Goal: Task Accomplishment & Management: Use online tool/utility

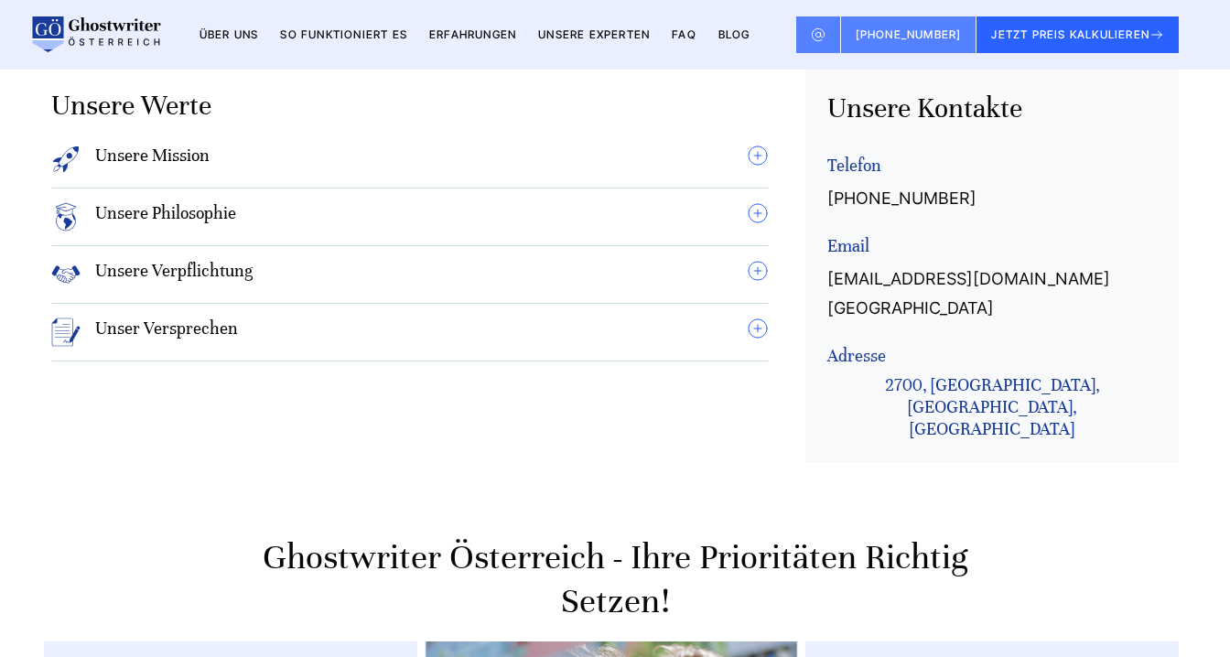
scroll to position [1760, 0]
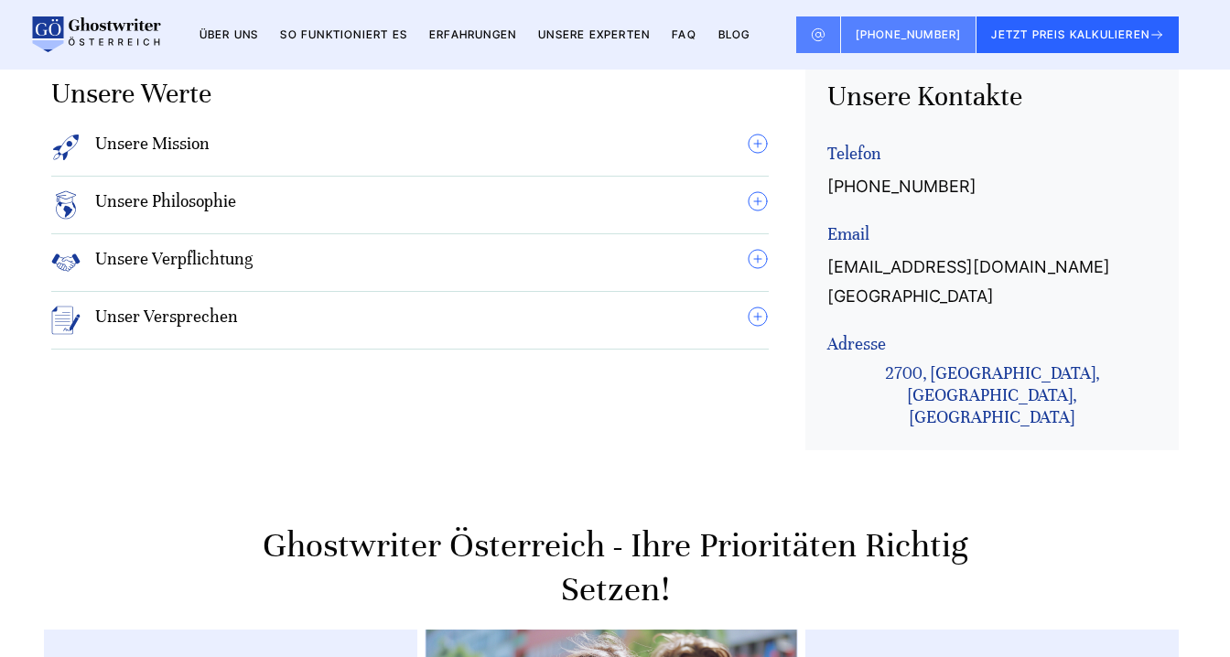
click at [759, 248] on summary "Unsere Verpflichtung" at bounding box center [409, 262] width 717 height 29
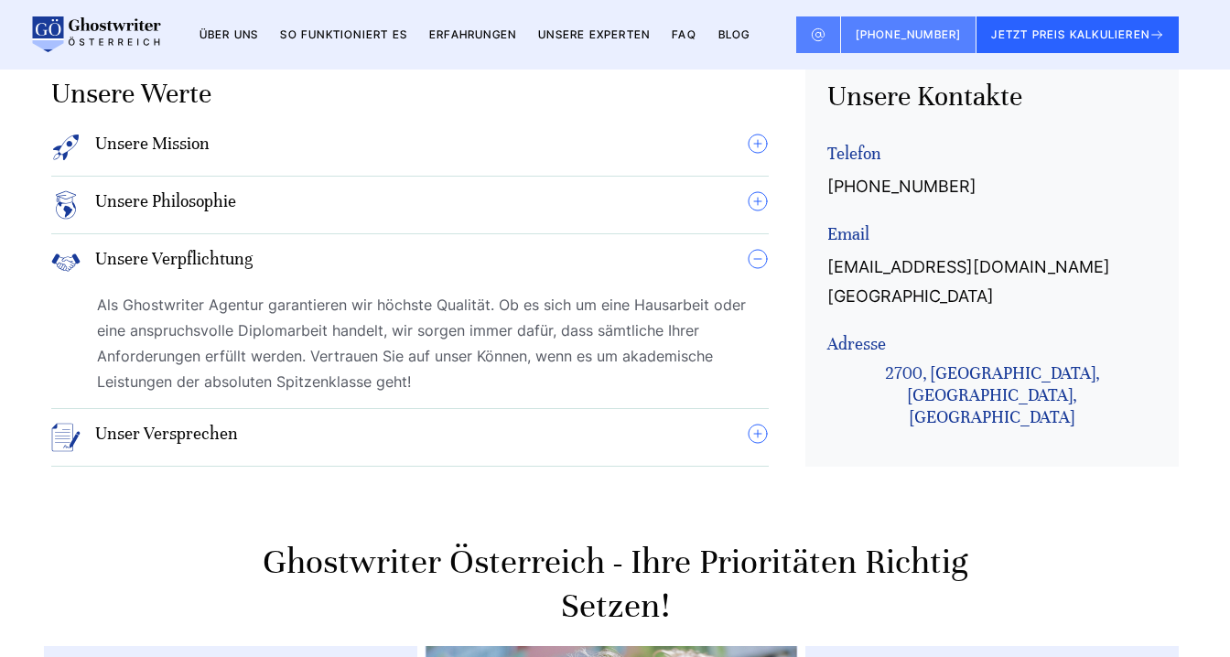
click at [760, 190] on summary "Unsere Philosophie" at bounding box center [409, 204] width 717 height 29
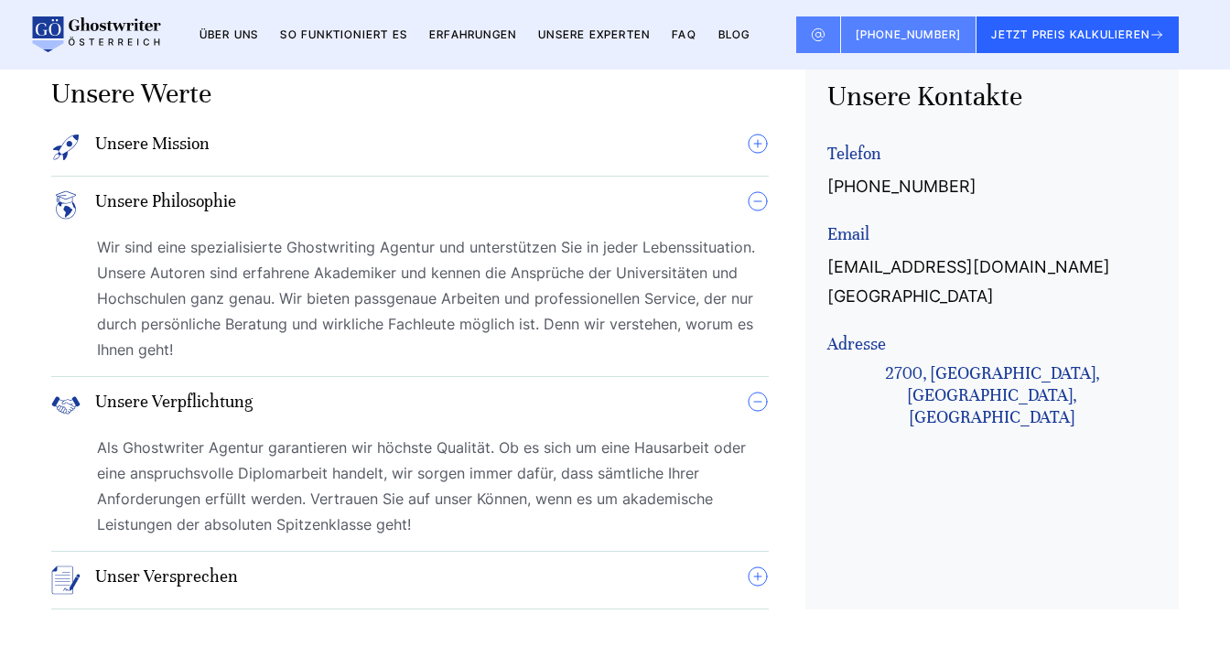
click at [755, 133] on summary "Unsere Mission" at bounding box center [409, 147] width 717 height 29
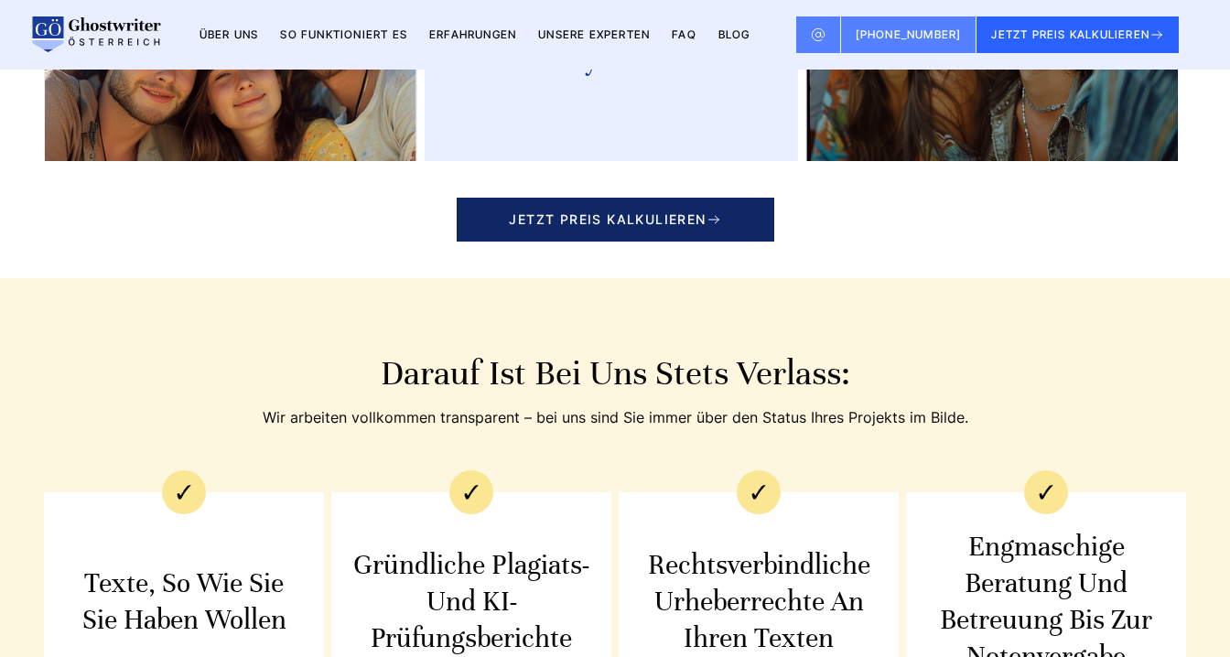
scroll to position [3481, 0]
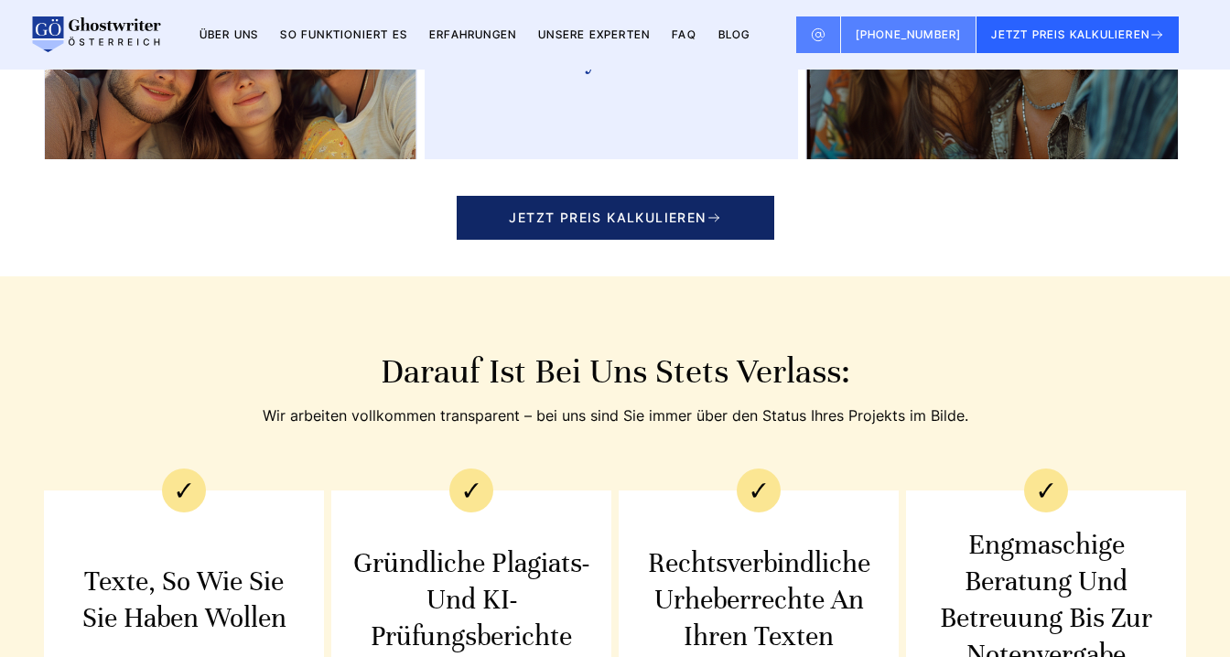
click at [674, 196] on span "JETZT PREIS KALKULIEREN" at bounding box center [615, 218] width 317 height 44
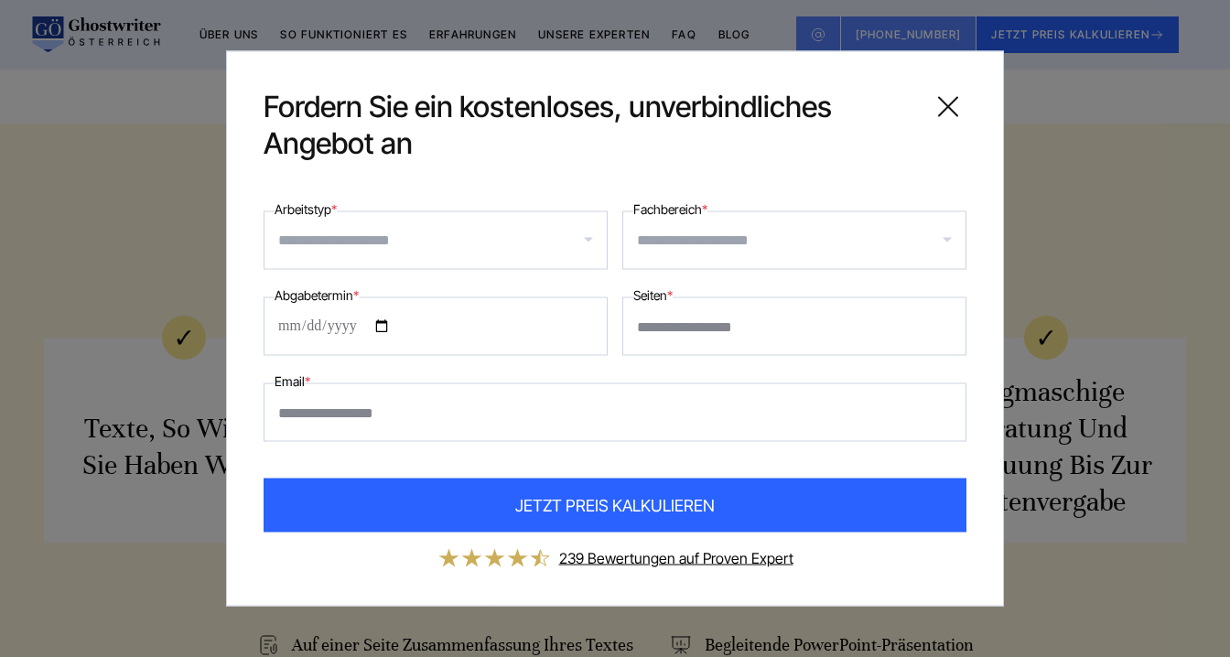
scroll to position [3635, 0]
click at [468, 245] on input "Arbeitstyp *" at bounding box center [442, 240] width 328 height 29
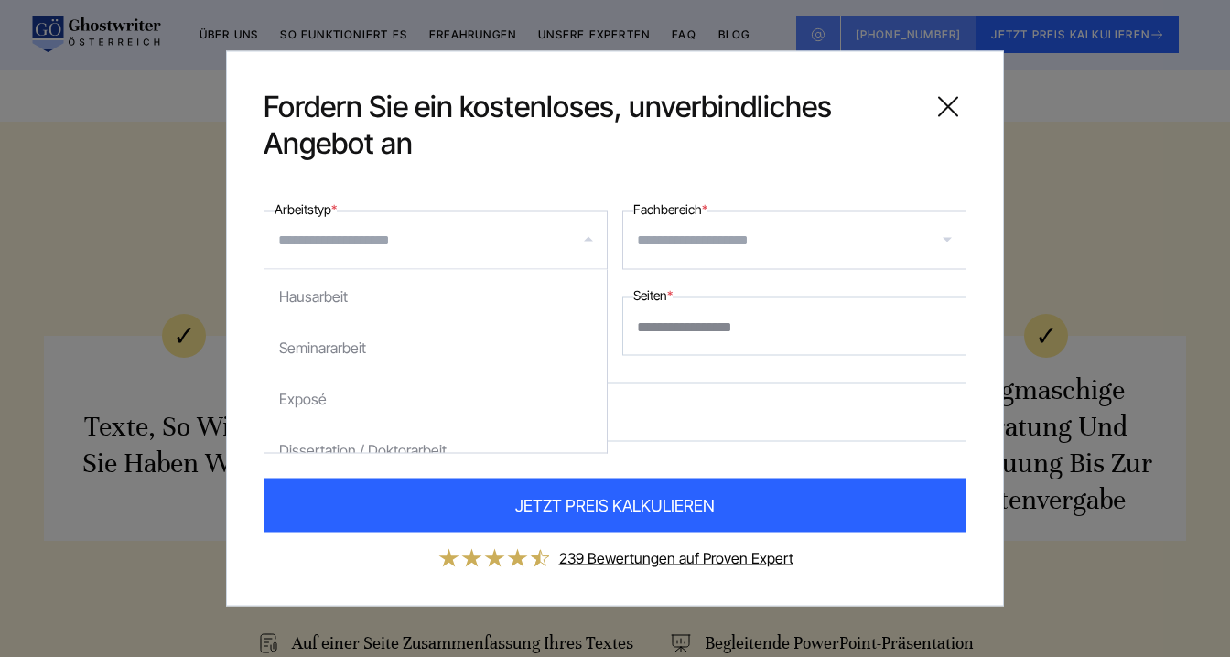
scroll to position [105, 0]
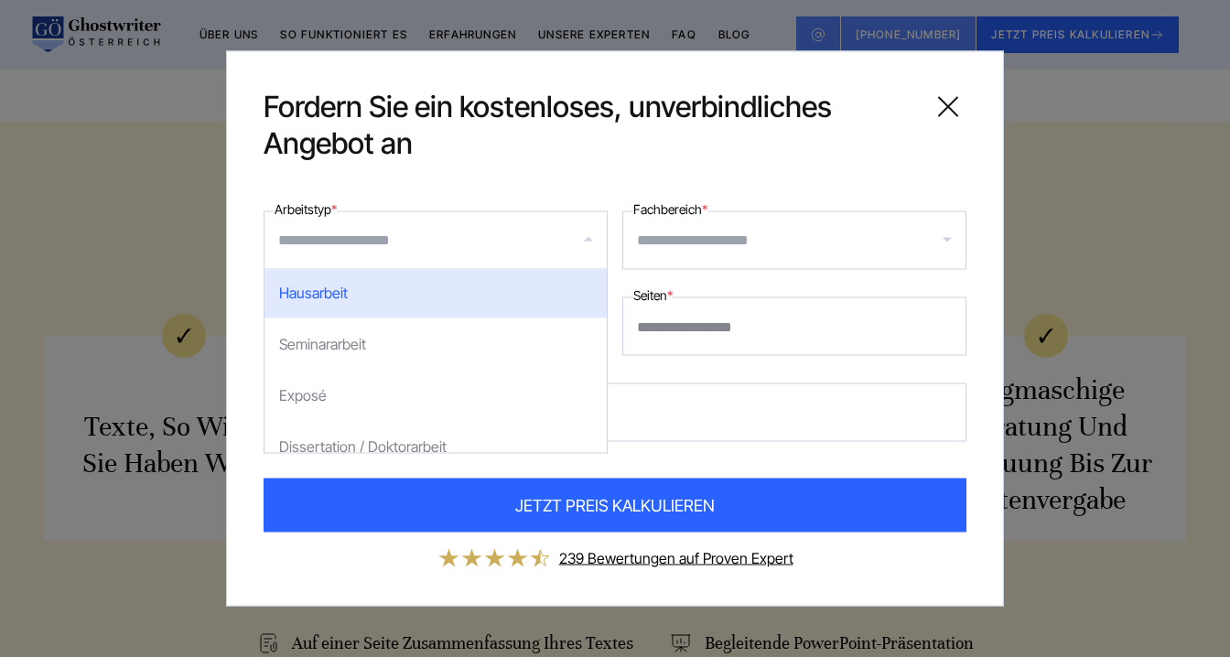
click at [466, 294] on div "Hausarbeit" at bounding box center [435, 292] width 342 height 51
select select "**"
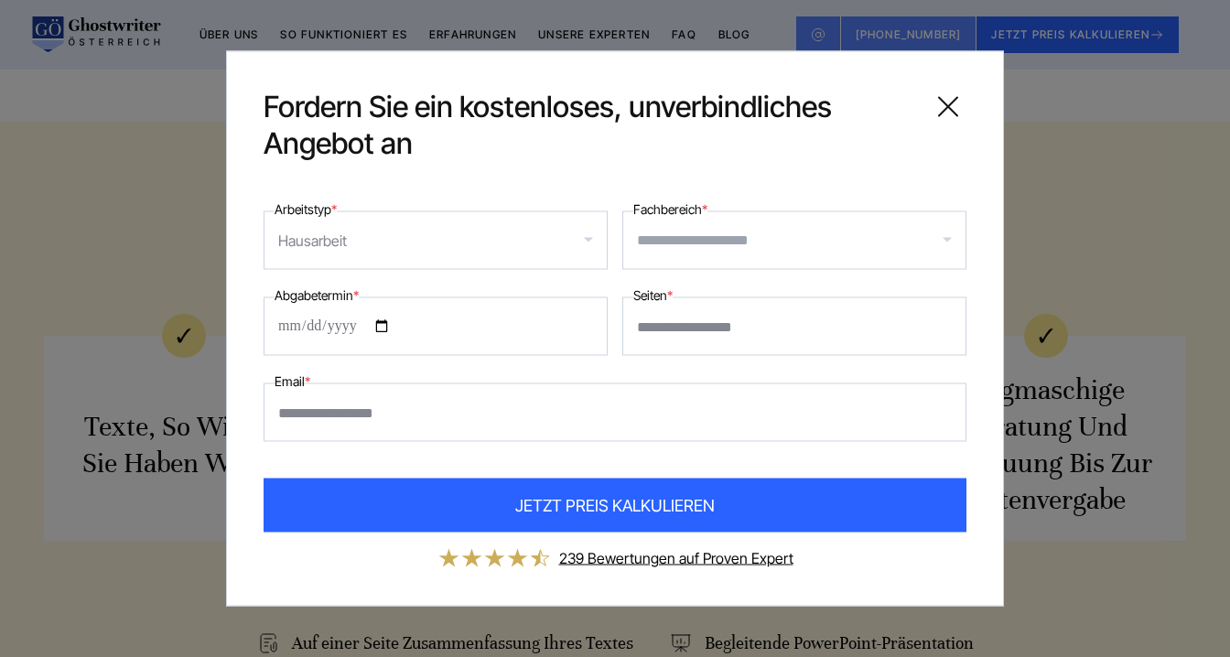
click at [682, 248] on input "Fachbereich *" at bounding box center [801, 240] width 328 height 29
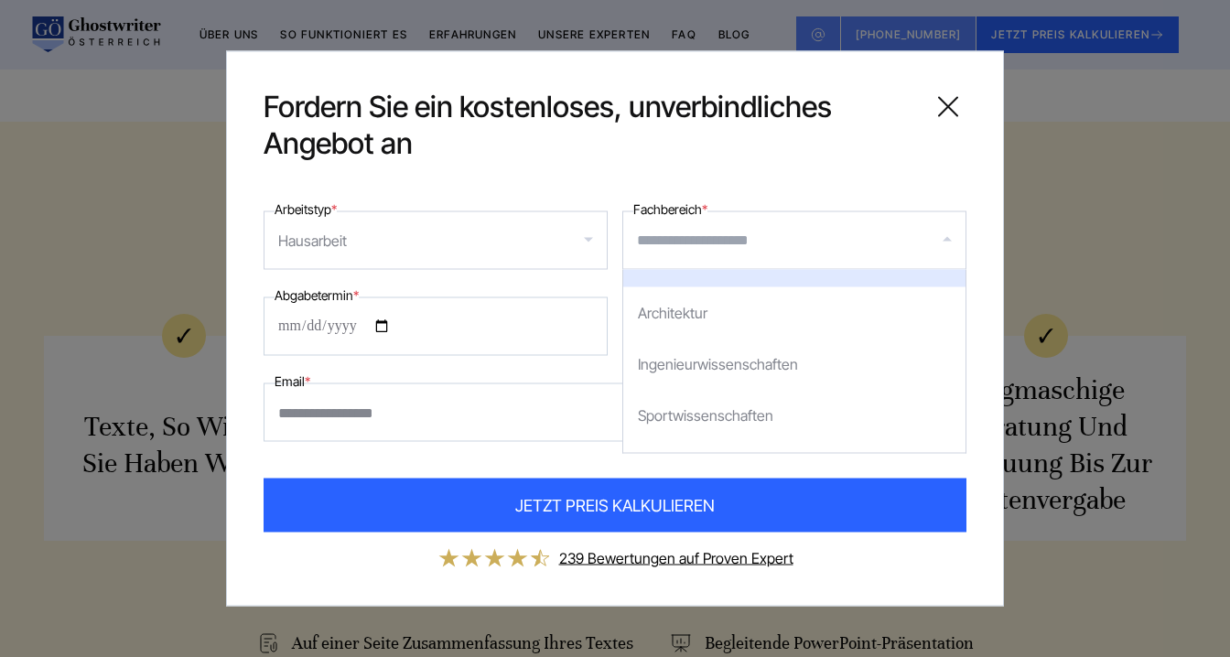
scroll to position [406, 0]
